Goal: Task Accomplishment & Management: Manage account settings

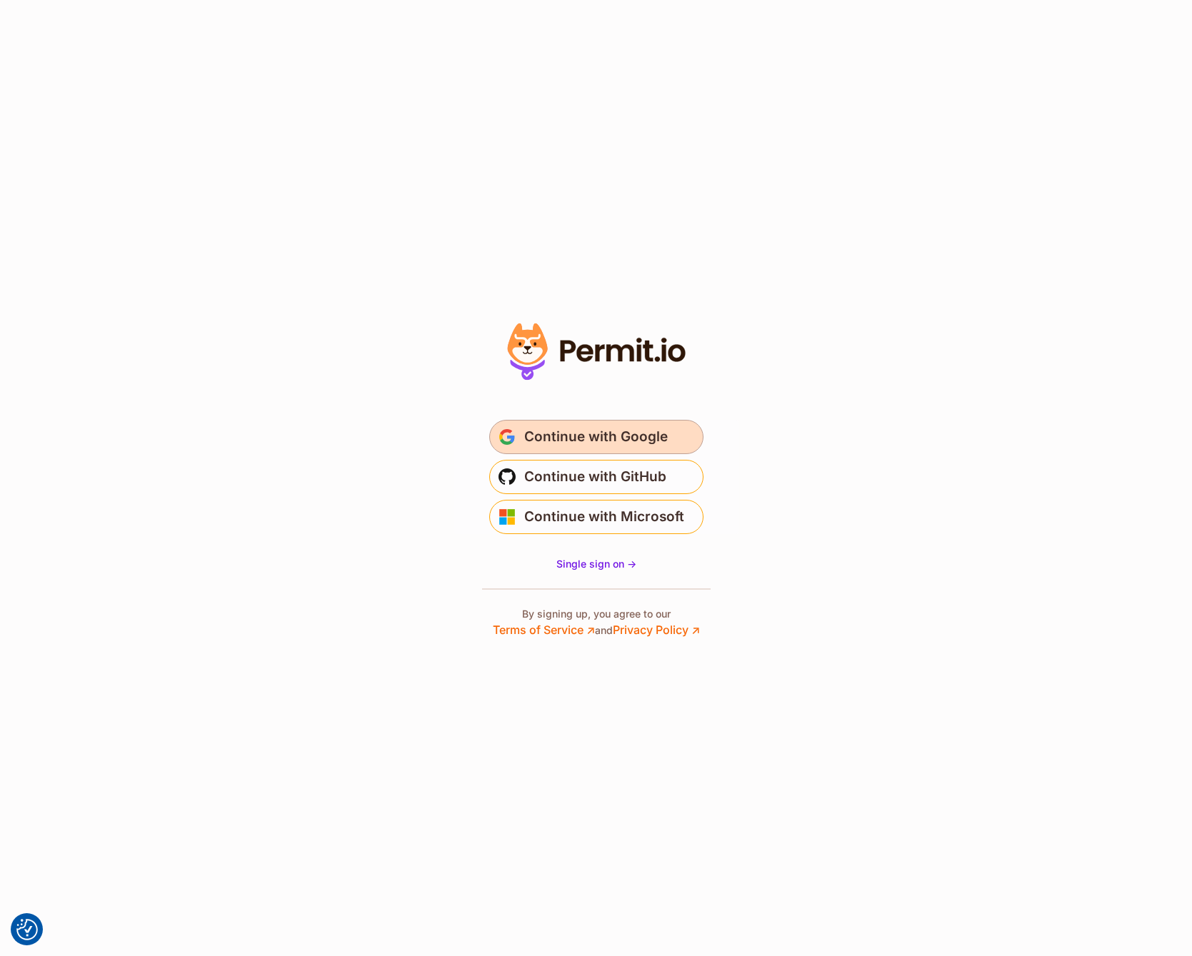
click at [578, 446] on span "Continue with Google" at bounding box center [595, 436] width 143 height 23
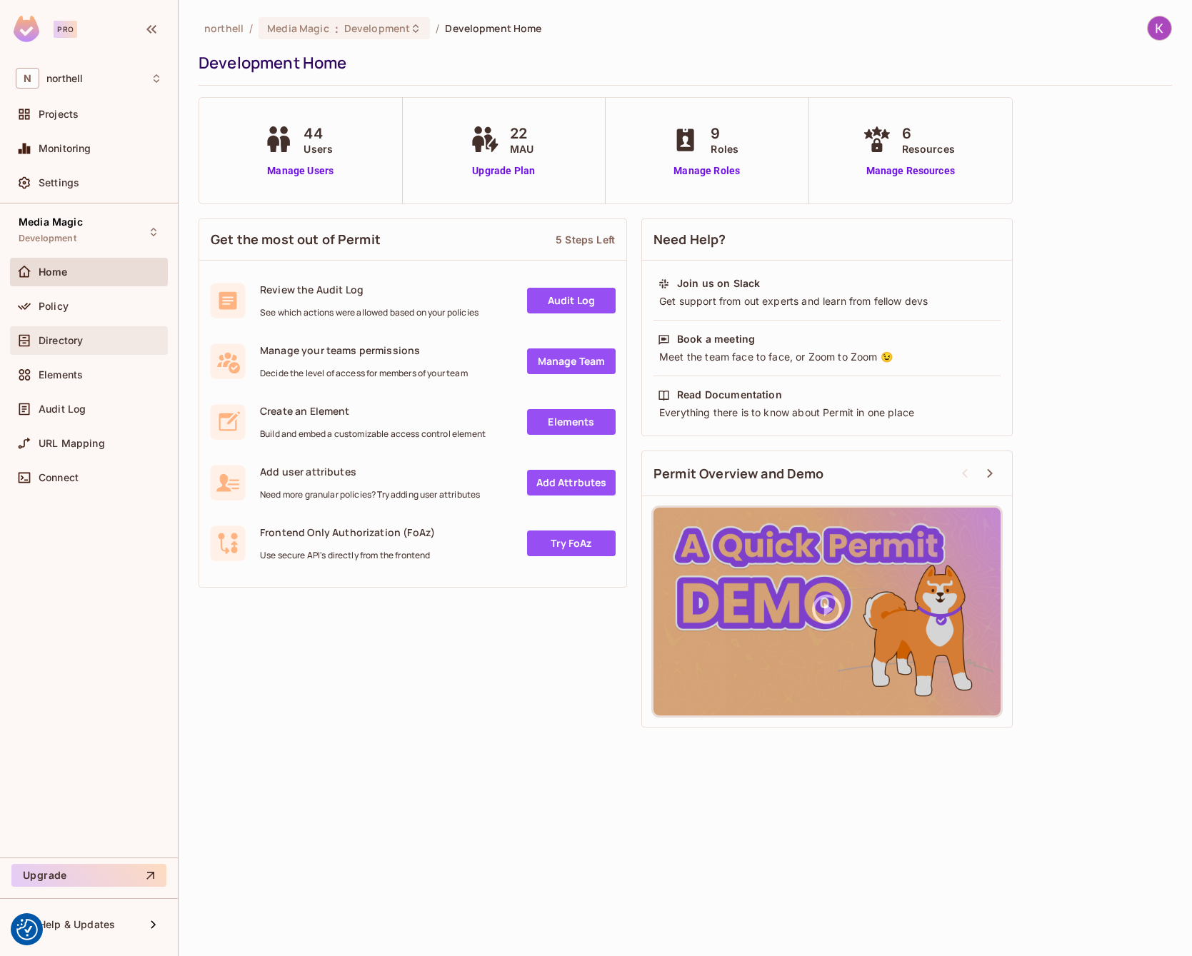
click at [74, 331] on div "Directory" at bounding box center [89, 340] width 158 height 29
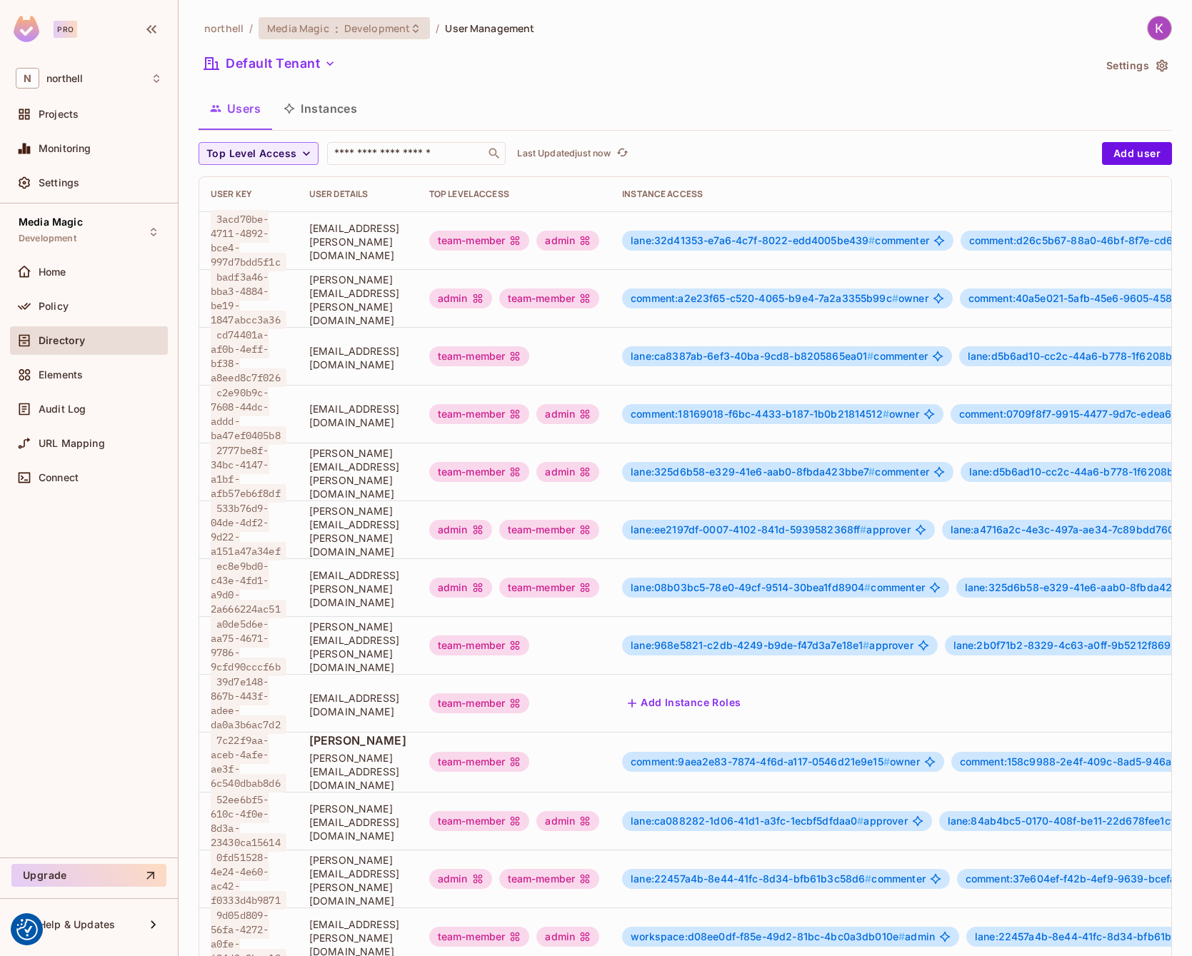
click at [296, 26] on span "Media Magic" at bounding box center [297, 28] width 61 height 14
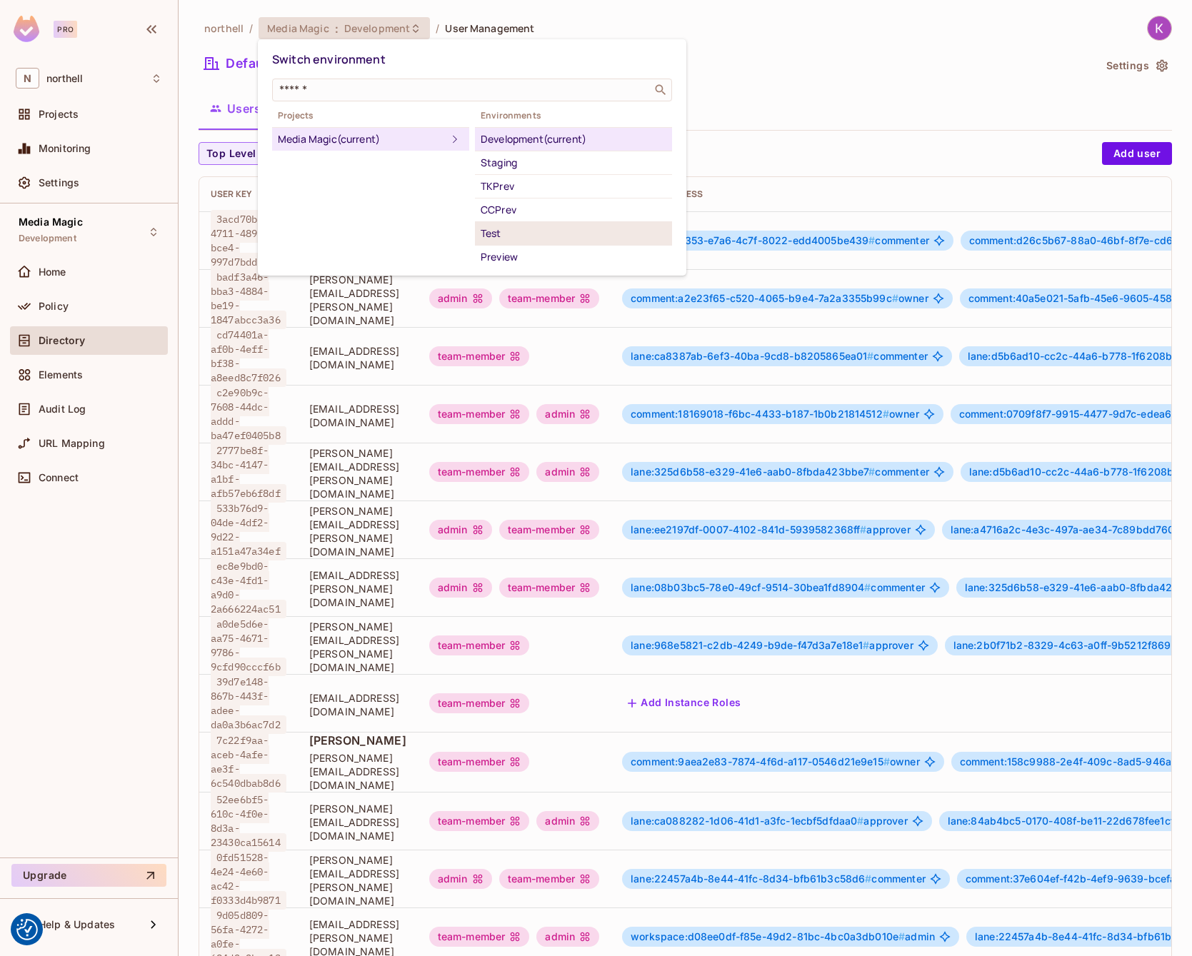
click at [524, 228] on div "Test" at bounding box center [573, 233] width 186 height 17
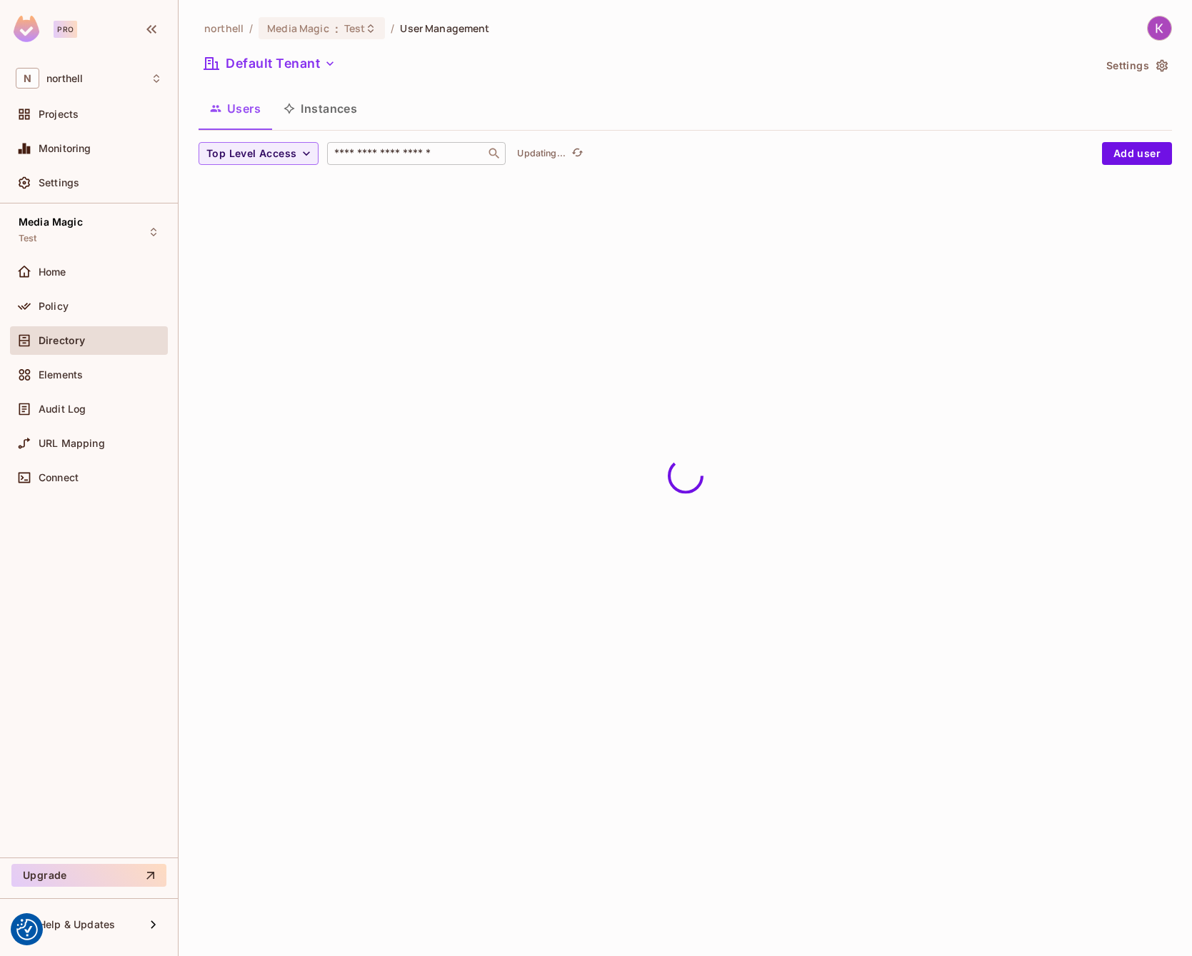
click at [402, 150] on input "text" at bounding box center [406, 153] width 150 height 14
type input "*****"
click at [418, 101] on div "Users Instances" at bounding box center [684, 109] width 973 height 36
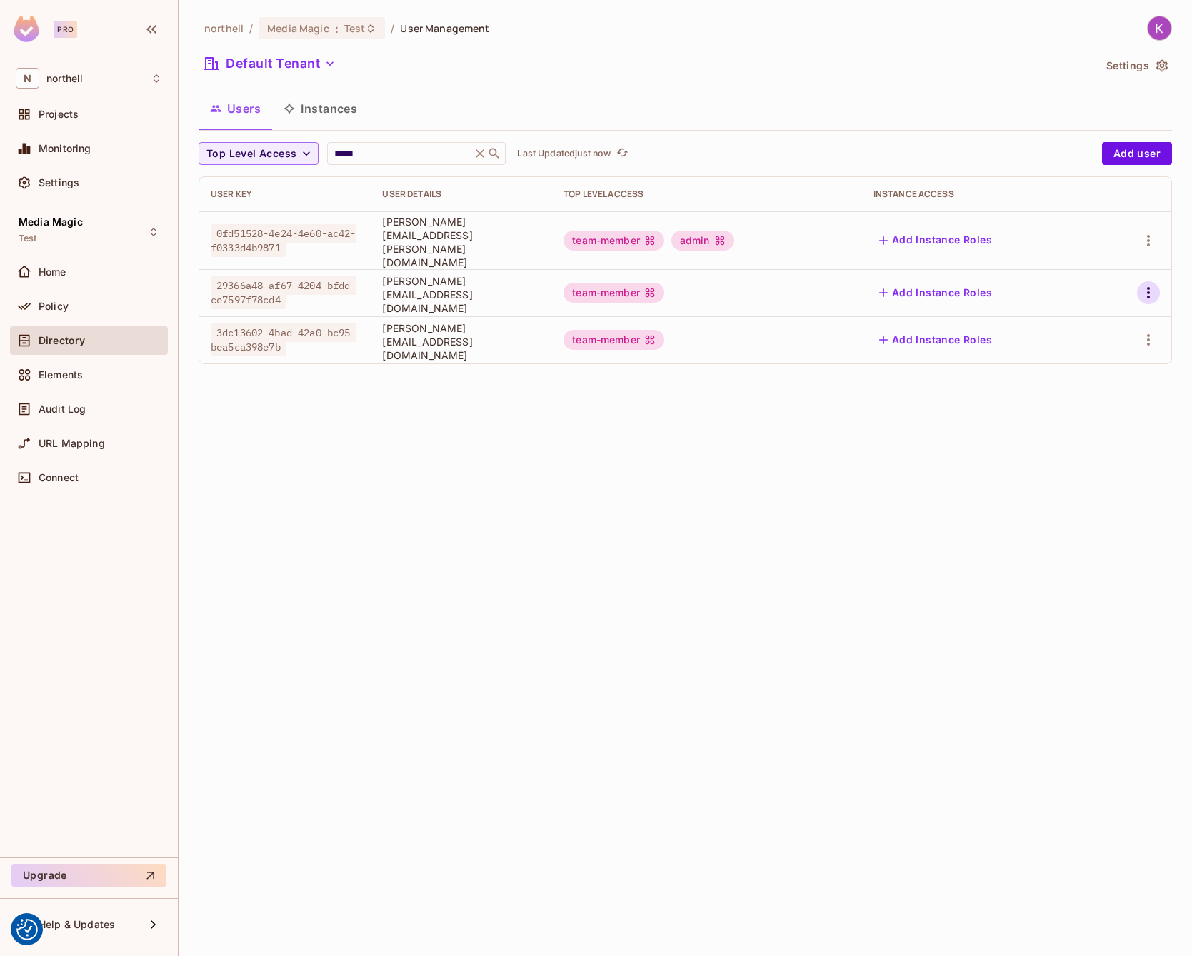
click at [1148, 285] on icon "button" at bounding box center [1147, 292] width 17 height 17
click at [727, 493] on div at bounding box center [596, 478] width 1192 height 956
click at [618, 150] on icon "refresh" at bounding box center [622, 152] width 12 height 12
click at [599, 404] on div "northell / Media Magic : Test / User Management Default Tenant Settings Users I…" at bounding box center [684, 478] width 1013 height 956
